Goal: Information Seeking & Learning: Learn about a topic

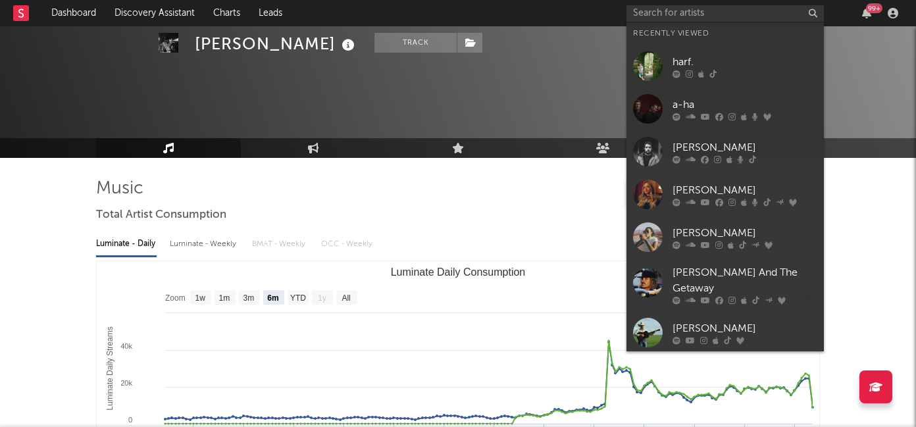
select select "6m"
click at [671, 8] on input "text" at bounding box center [725, 13] width 197 height 16
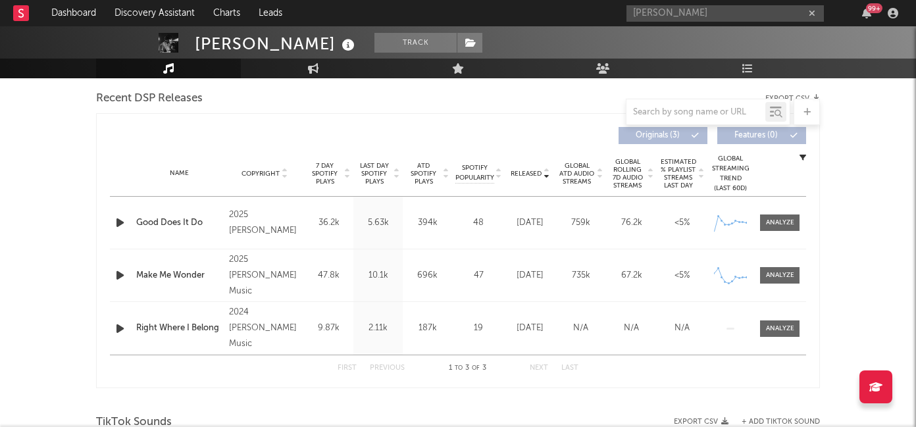
drag, startPoint x: 698, startPoint y: 11, endPoint x: 607, endPoint y: 13, distance: 90.2
click at [607, 13] on nav "Dashboard Discovery Assistant Charts Leads kaelyn russo 99 +" at bounding box center [458, 13] width 916 height 26
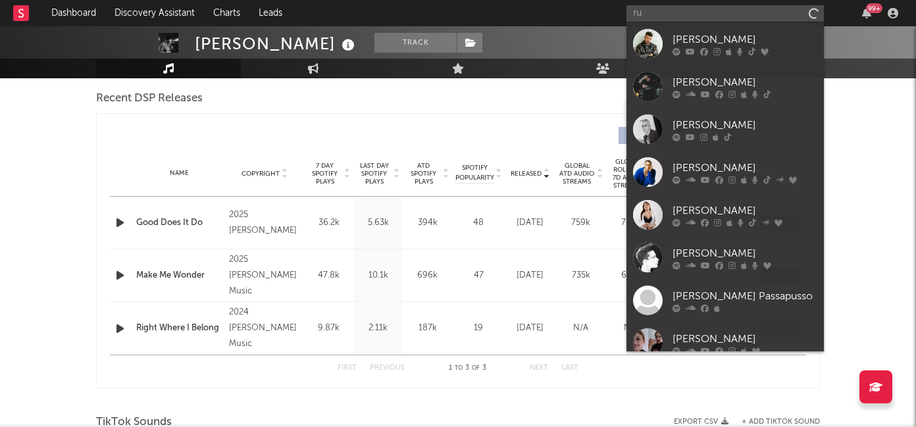
type input "r"
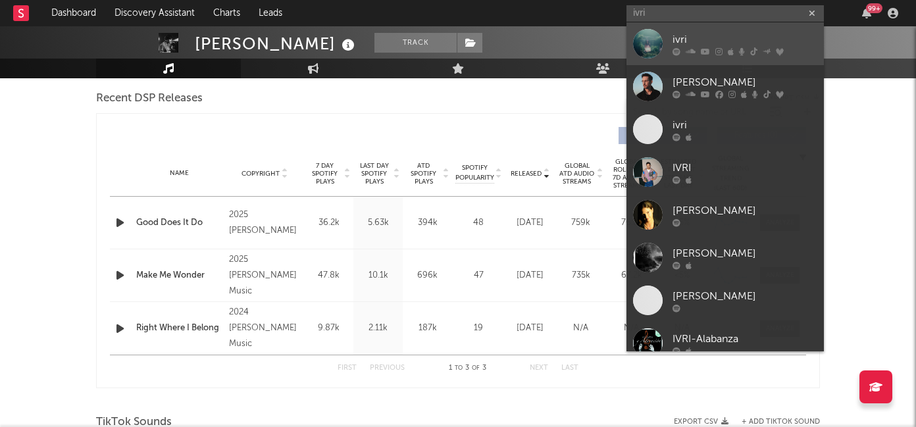
type input "ivri"
click at [692, 47] on icon at bounding box center [691, 51] width 10 height 8
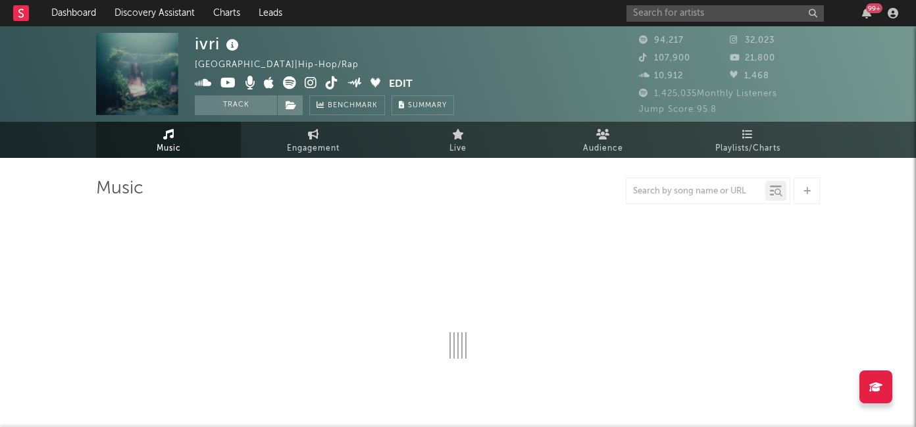
select select "6m"
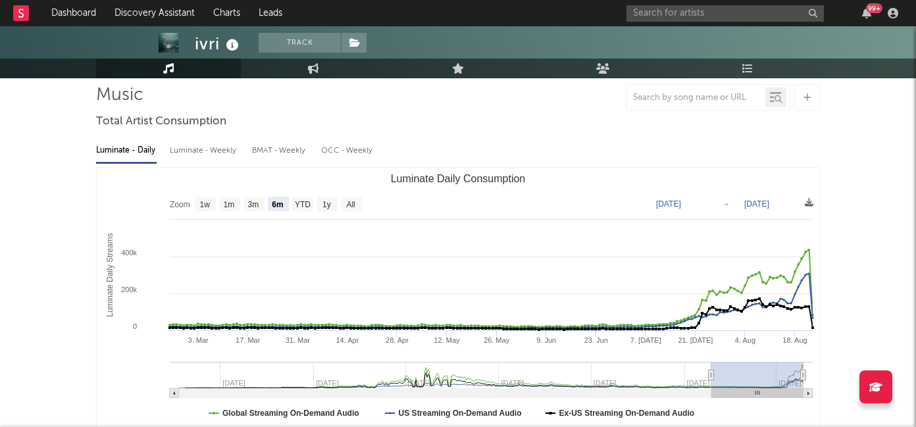
scroll to position [116, 0]
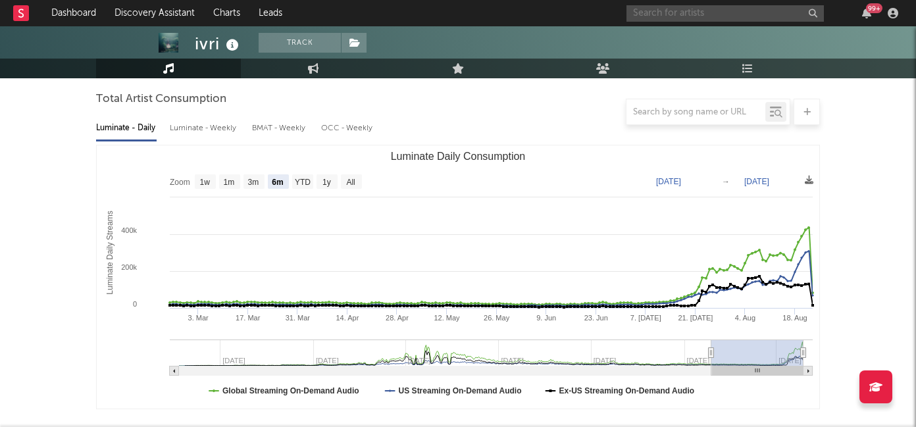
click at [682, 21] on input "text" at bounding box center [725, 13] width 197 height 16
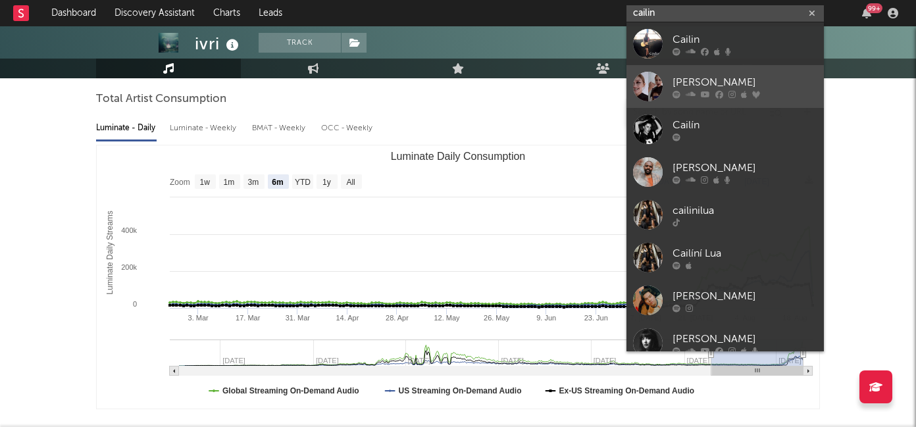
type input "cailin"
click at [700, 88] on div "[PERSON_NAME]" at bounding box center [745, 82] width 145 height 16
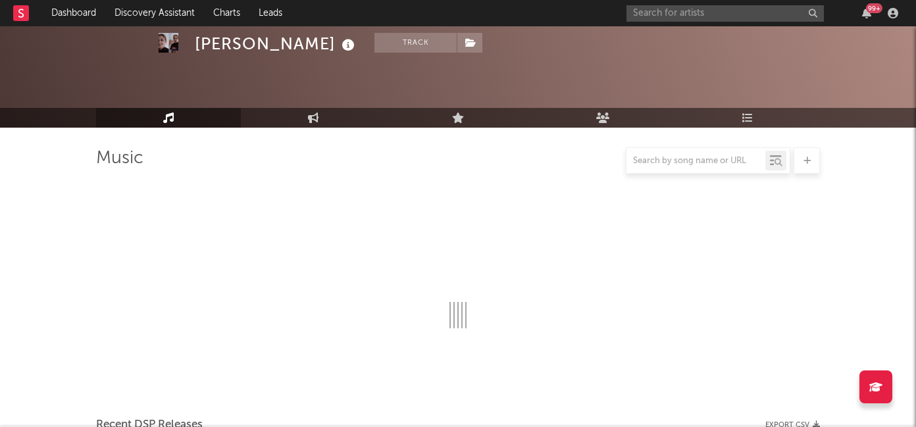
scroll to position [116, 0]
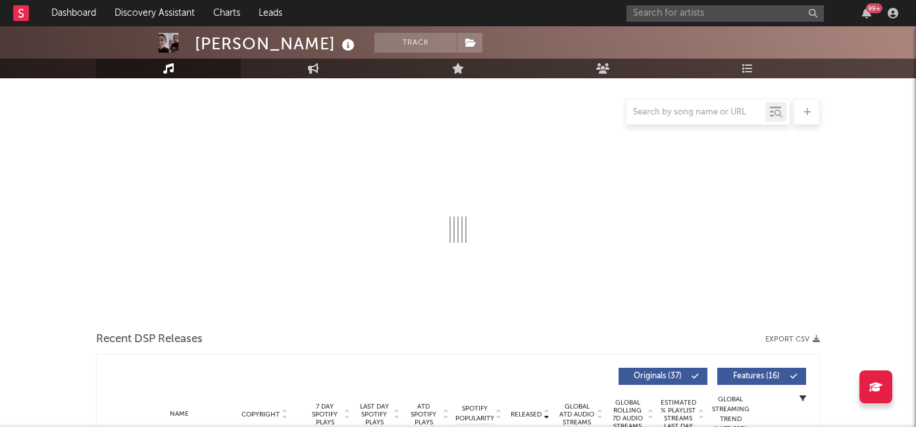
select select "6m"
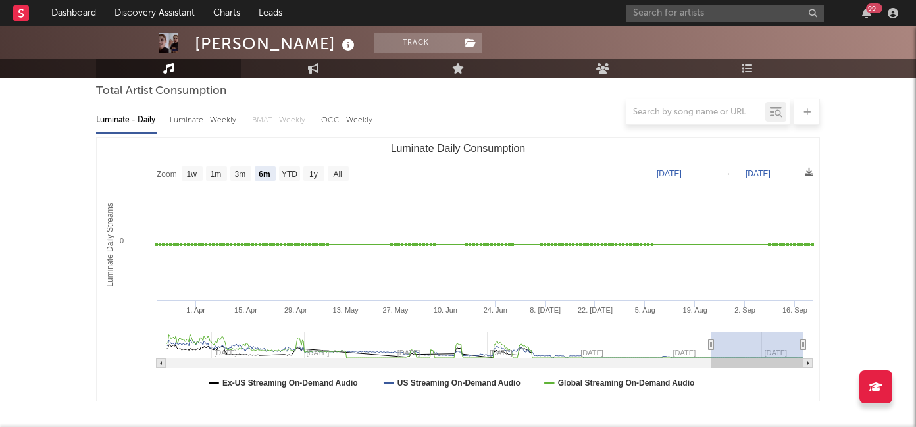
scroll to position [0, 0]
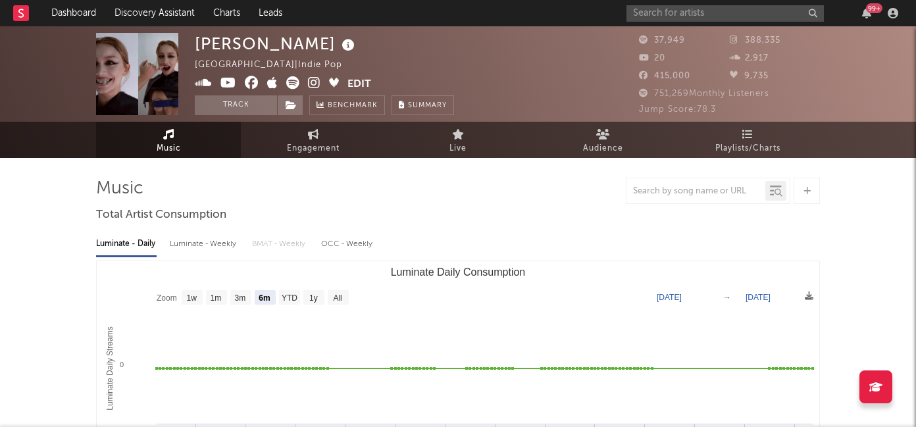
click at [313, 82] on icon at bounding box center [314, 82] width 13 height 13
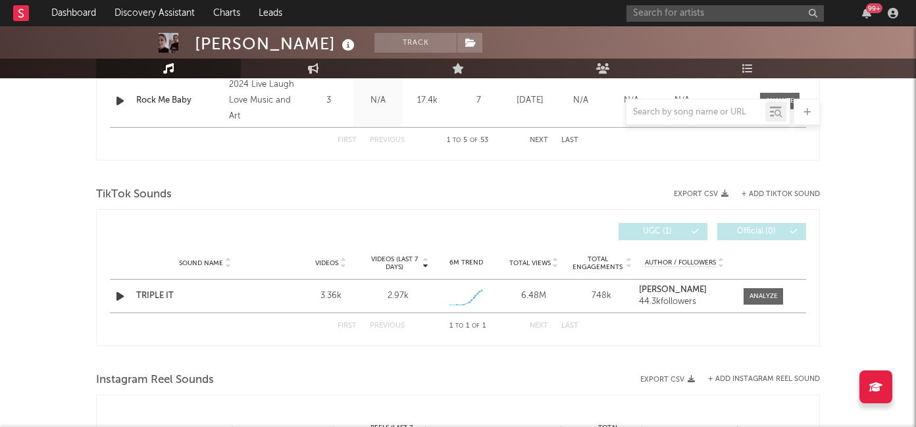
scroll to position [822, 0]
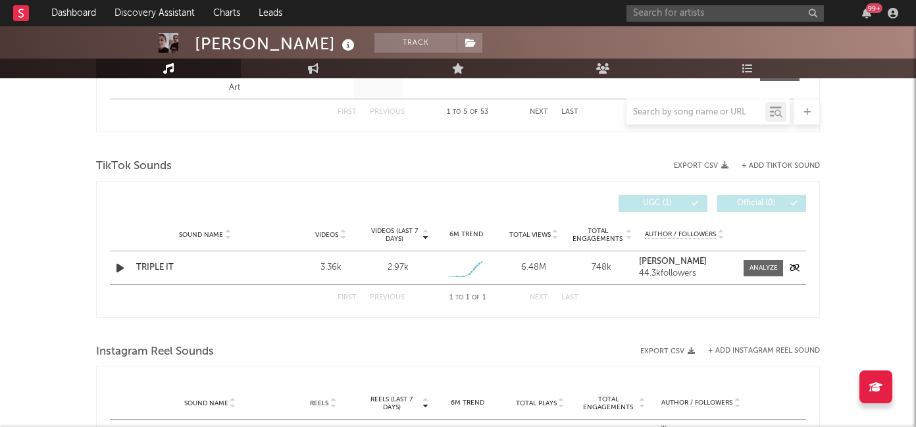
click at [156, 270] on div "TRIPLE IT" at bounding box center [205, 267] width 138 height 13
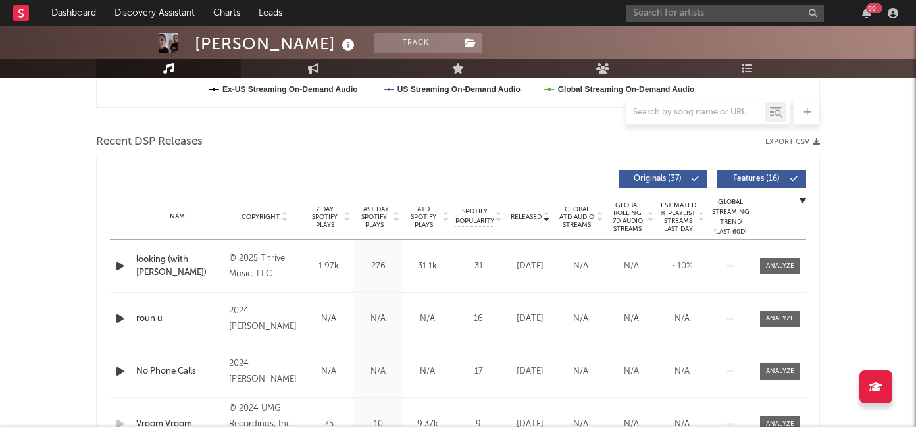
scroll to position [419, 0]
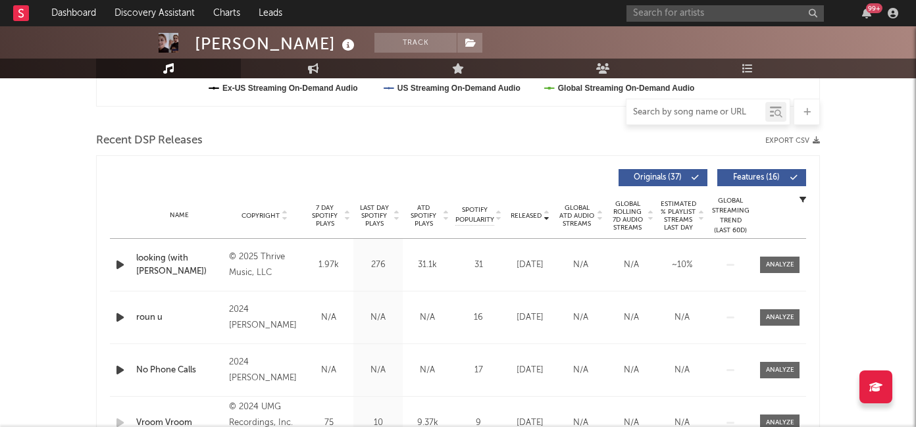
click at [683, 113] on input "text" at bounding box center [696, 112] width 139 height 11
type input "triple"
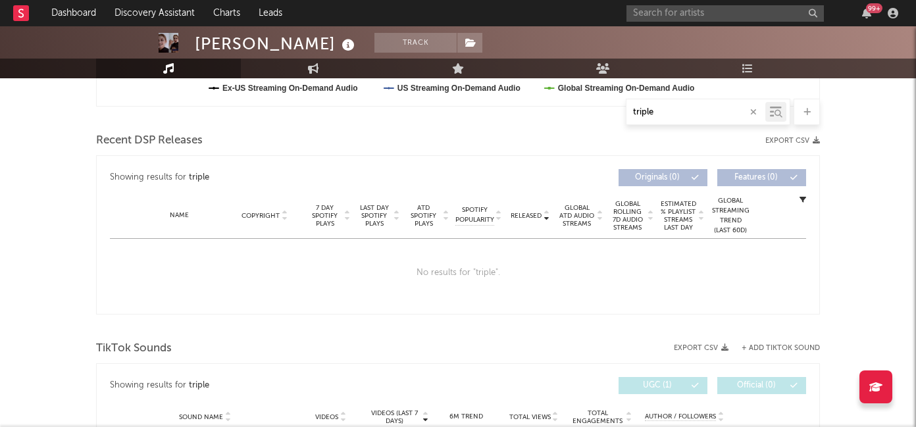
click at [756, 113] on icon "button" at bounding box center [753, 112] width 7 height 9
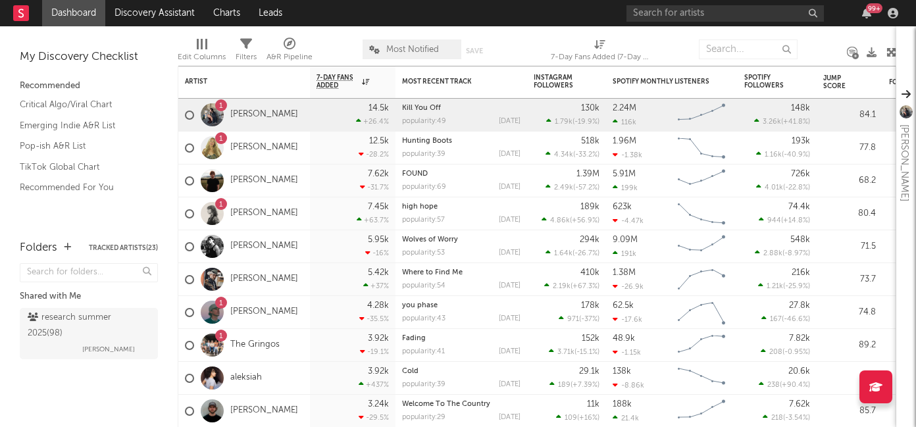
click at [711, 22] on div "99 +" at bounding box center [765, 13] width 276 height 26
click at [711, 10] on input "text" at bounding box center [725, 13] width 197 height 16
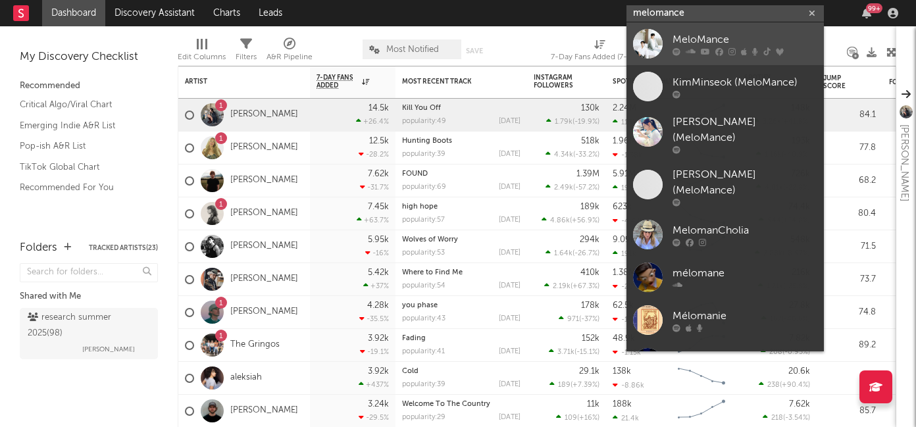
type input "melomance"
click at [735, 43] on div "MeloMance" at bounding box center [745, 40] width 145 height 16
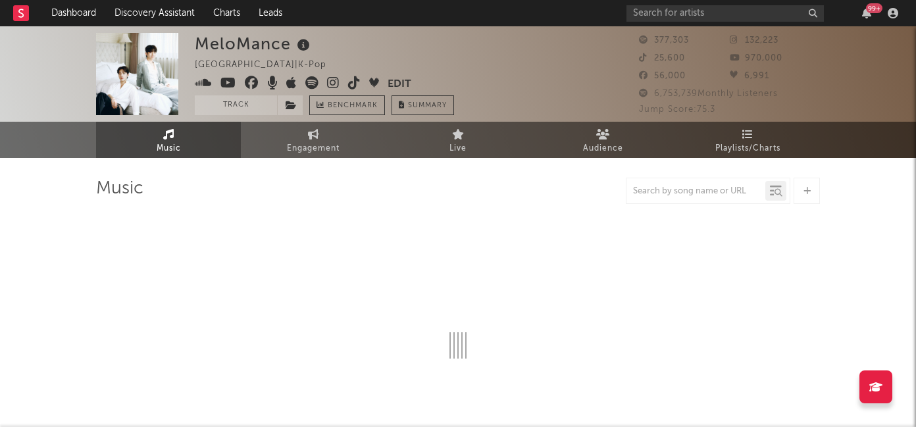
select select "6m"
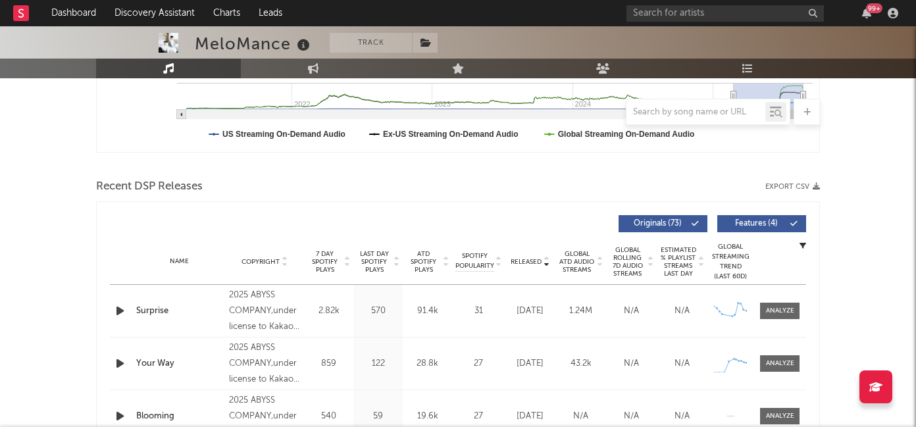
scroll to position [416, 0]
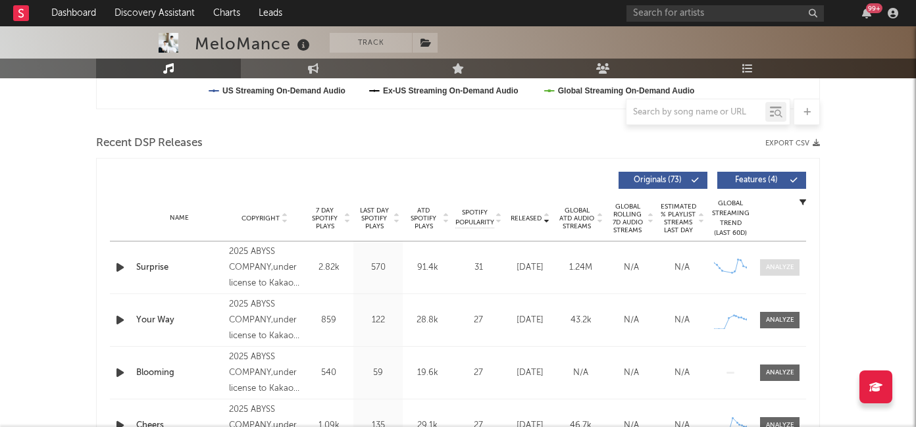
click at [781, 275] on span at bounding box center [779, 267] width 39 height 16
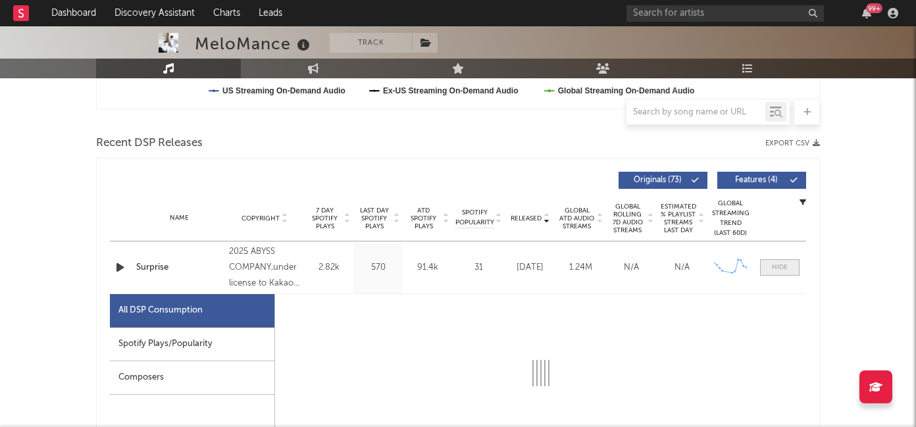
select select "1w"
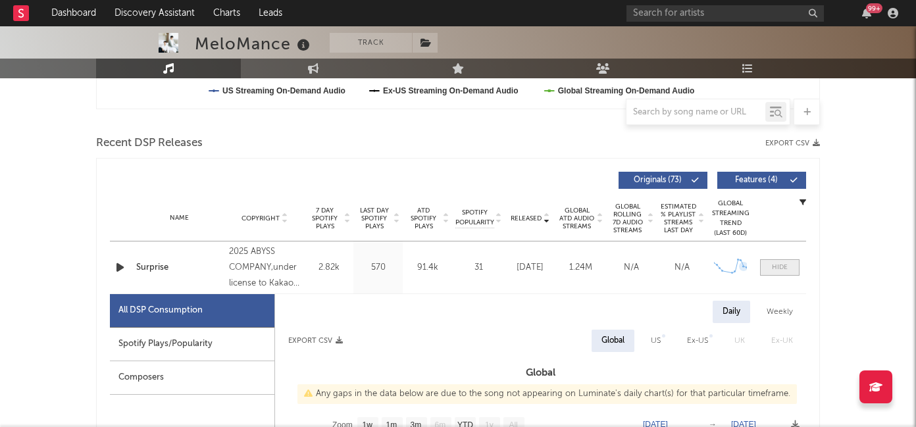
click at [773, 270] on div at bounding box center [780, 268] width 16 height 10
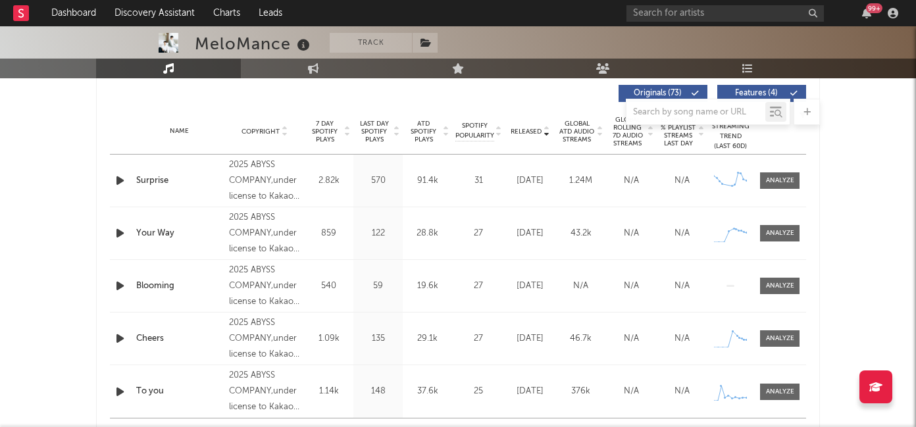
scroll to position [475, 0]
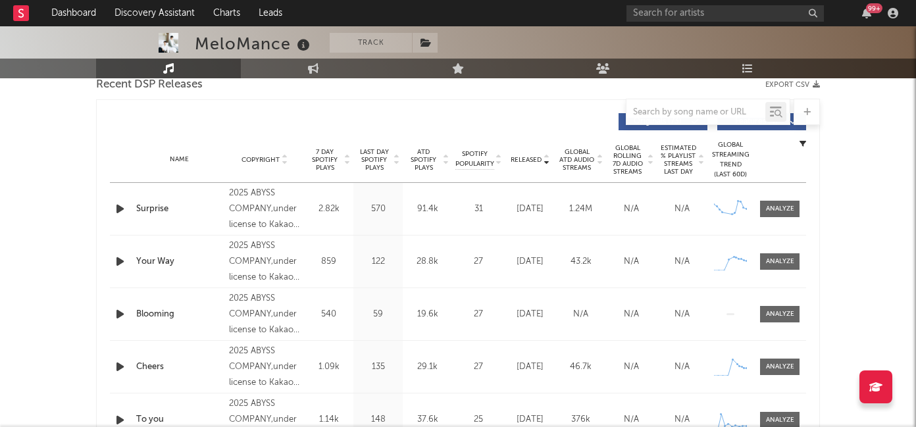
click at [327, 159] on span "7 Day Spotify Plays" at bounding box center [324, 160] width 35 height 24
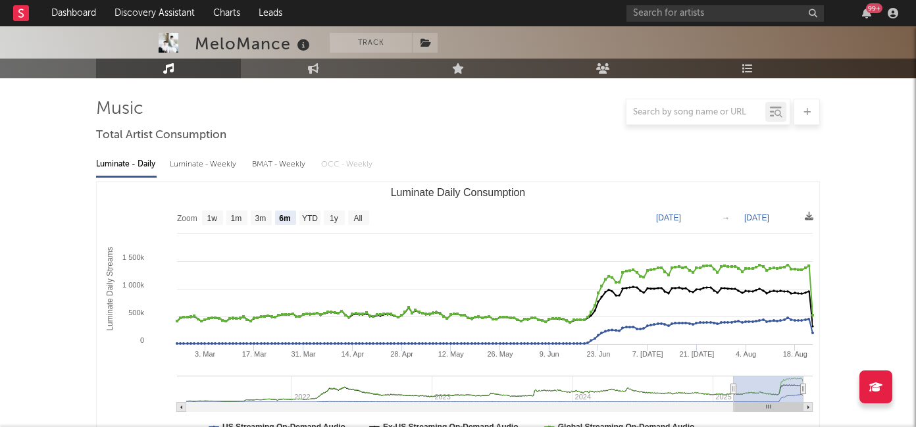
scroll to position [0, 0]
